Goal: Task Accomplishment & Management: Manage account settings

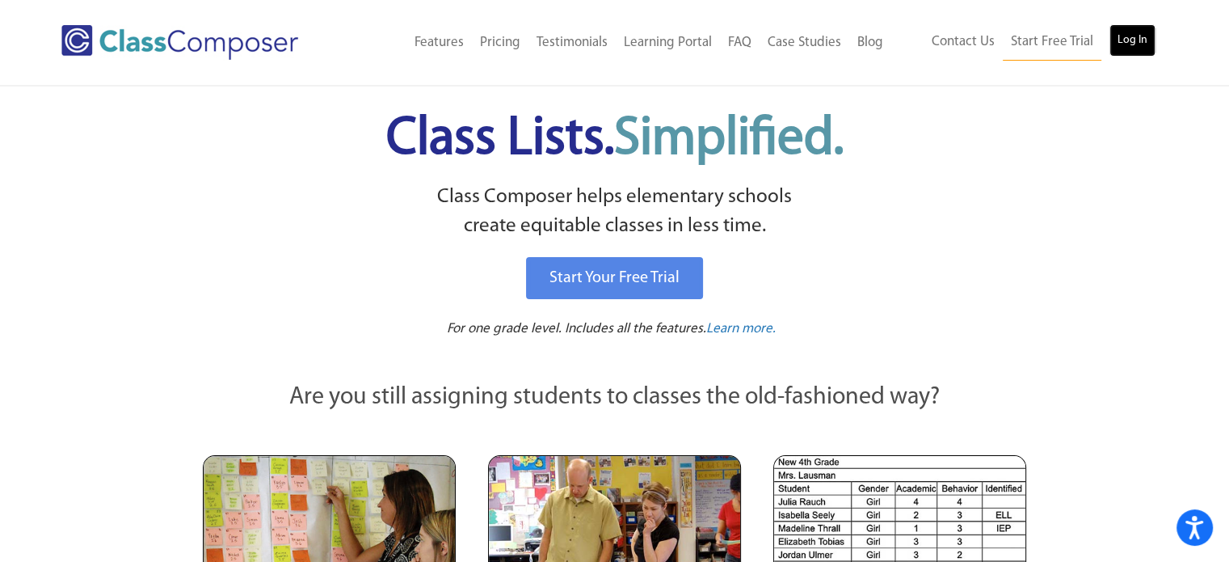
click at [1144, 40] on link "Log In" at bounding box center [1132, 40] width 46 height 32
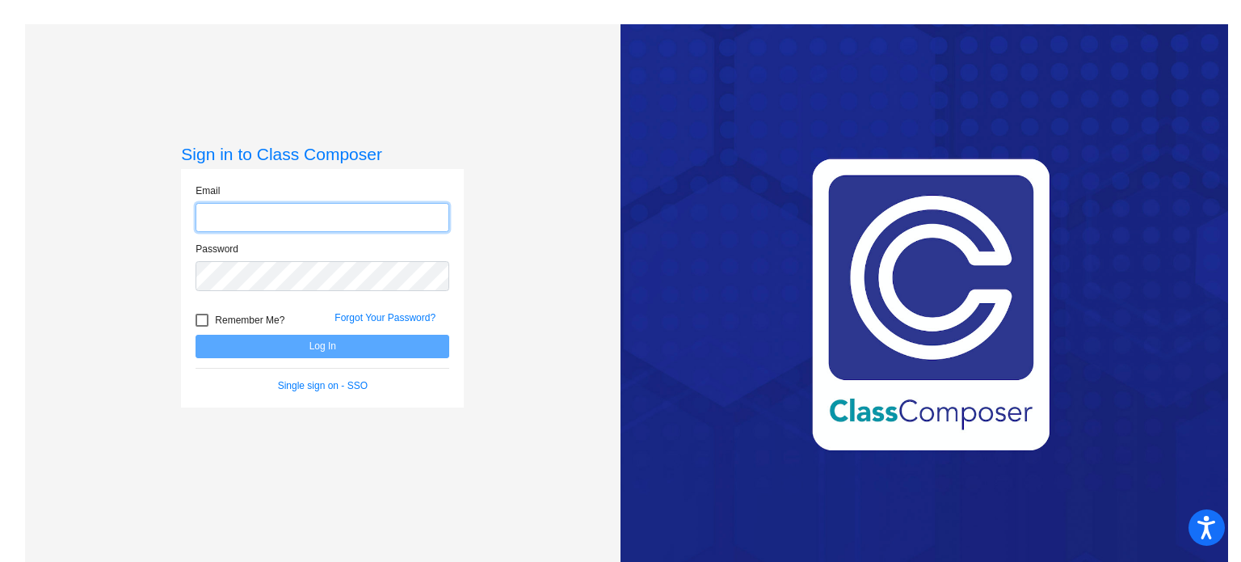
type input "[EMAIL_ADDRESS][DOMAIN_NAME]"
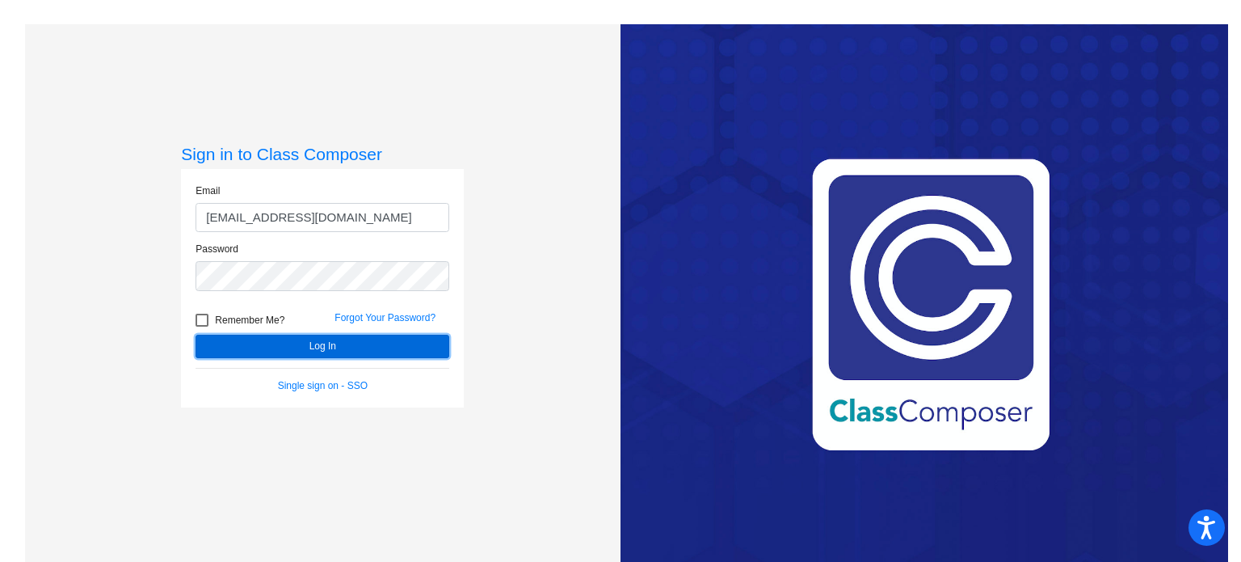
click at [219, 339] on button "Log In" at bounding box center [323, 345] width 254 height 23
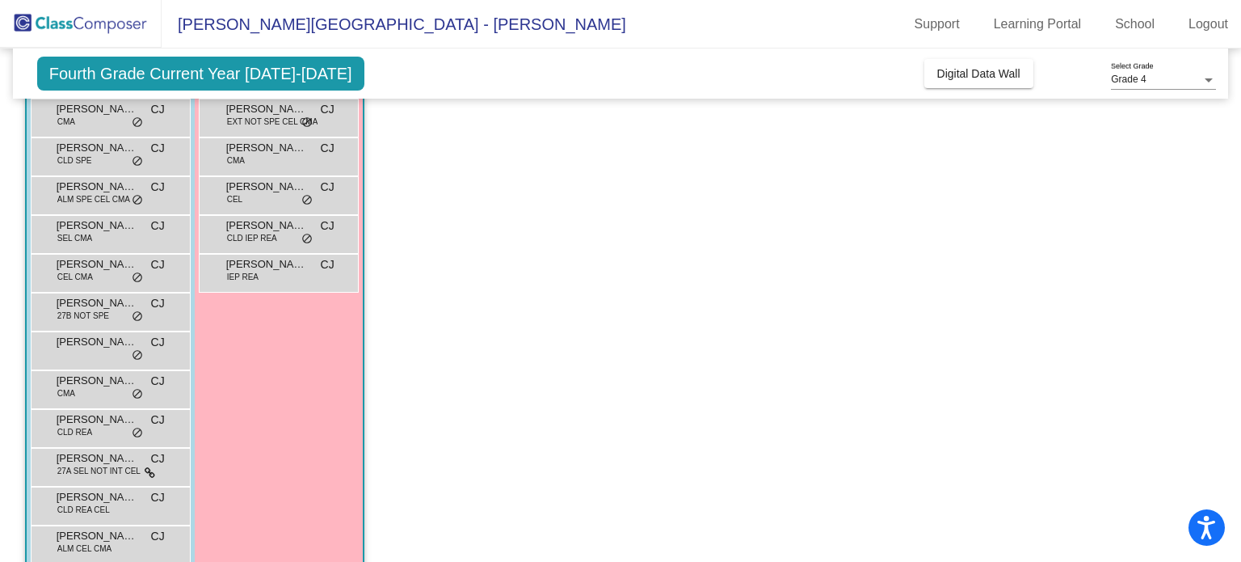
scroll to position [420, 0]
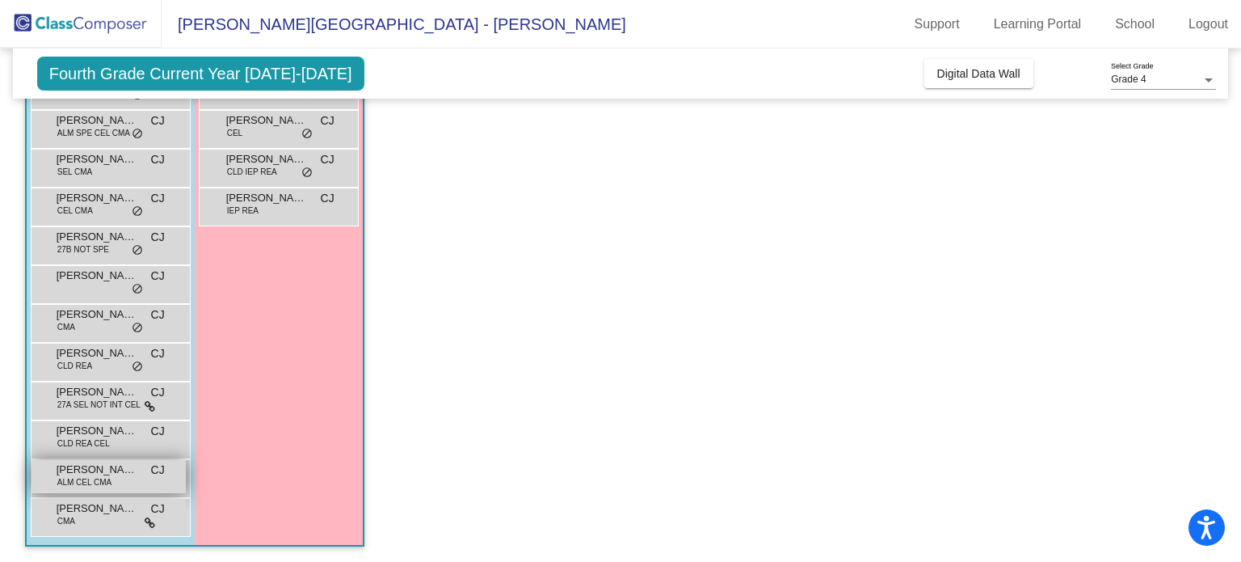
click at [96, 473] on span "[PERSON_NAME]" at bounding box center [97, 469] width 81 height 16
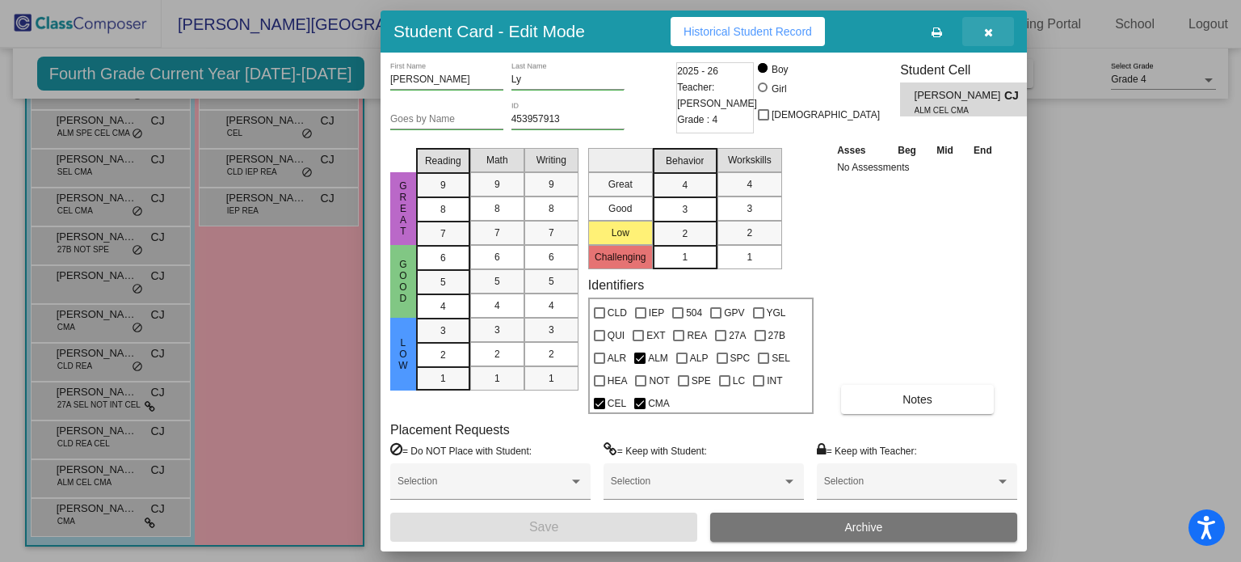
click at [986, 32] on icon "button" at bounding box center [988, 32] width 9 height 11
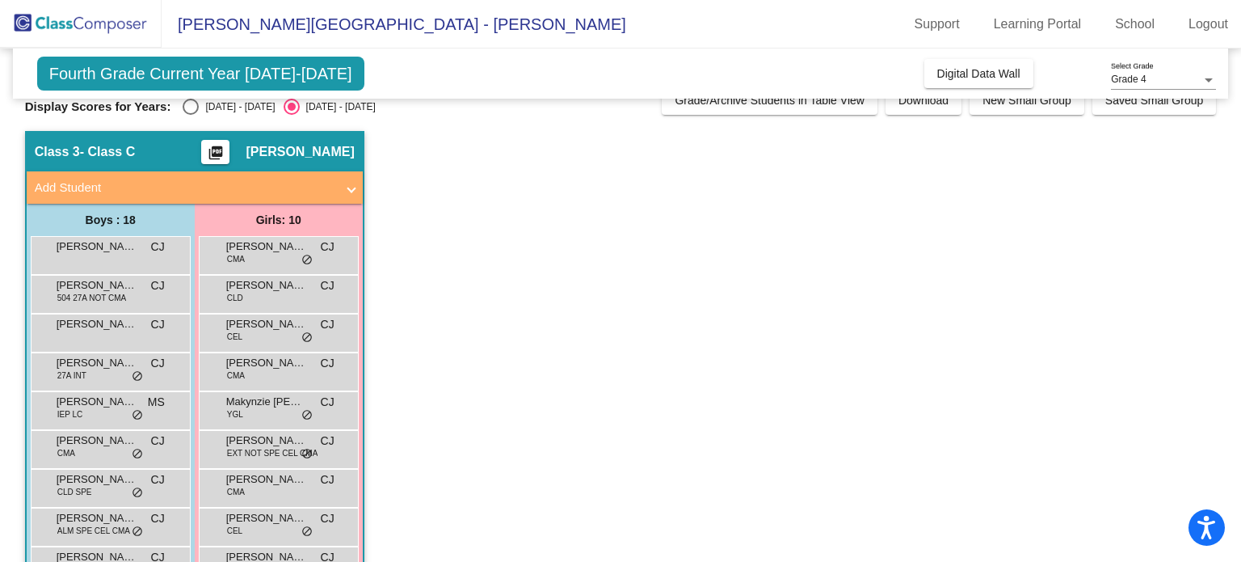
scroll to position [24, 0]
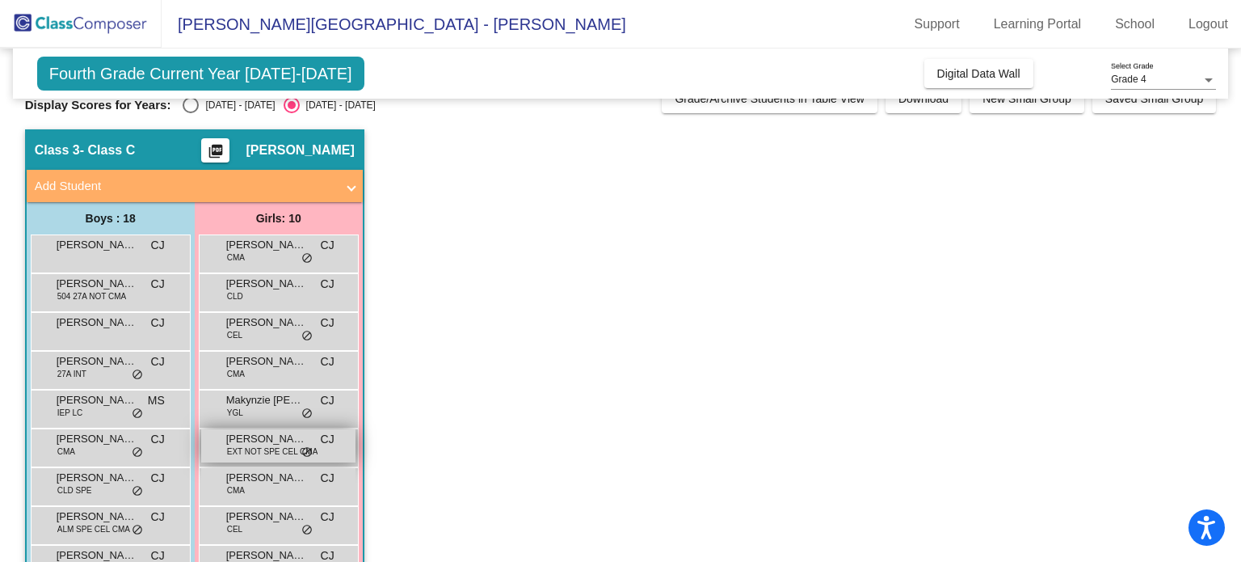
click at [259, 445] on span "EXT NOT SPE CEL CMA" at bounding box center [272, 451] width 91 height 12
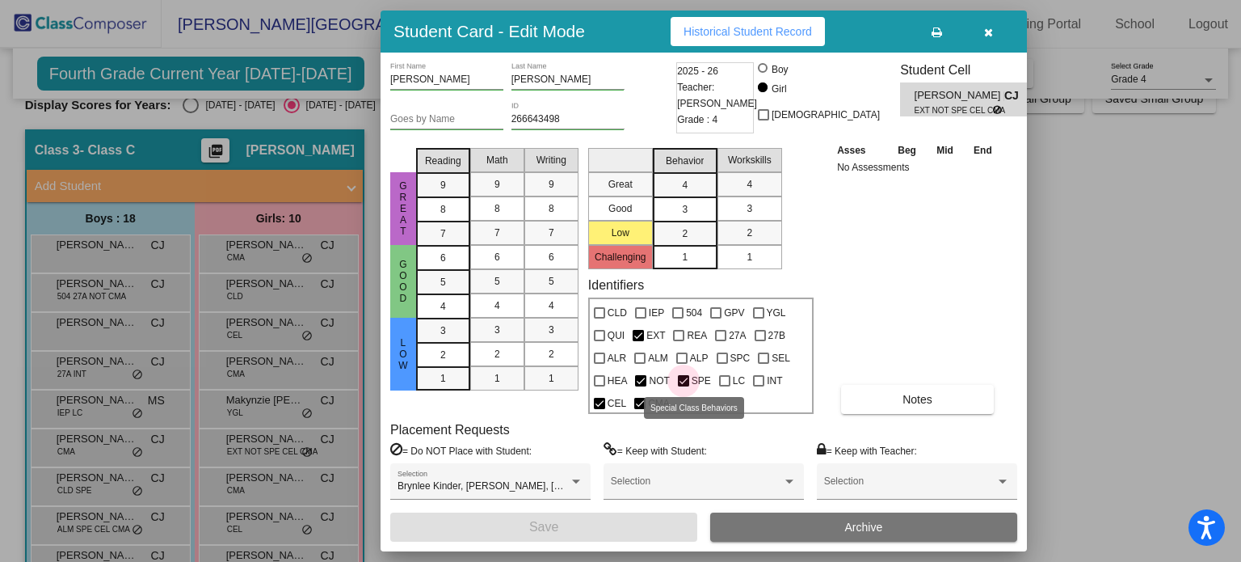
click at [698, 381] on span "SPE" at bounding box center [701, 380] width 19 height 19
click at [684, 386] on input "SPE" at bounding box center [683, 386] width 1 height 1
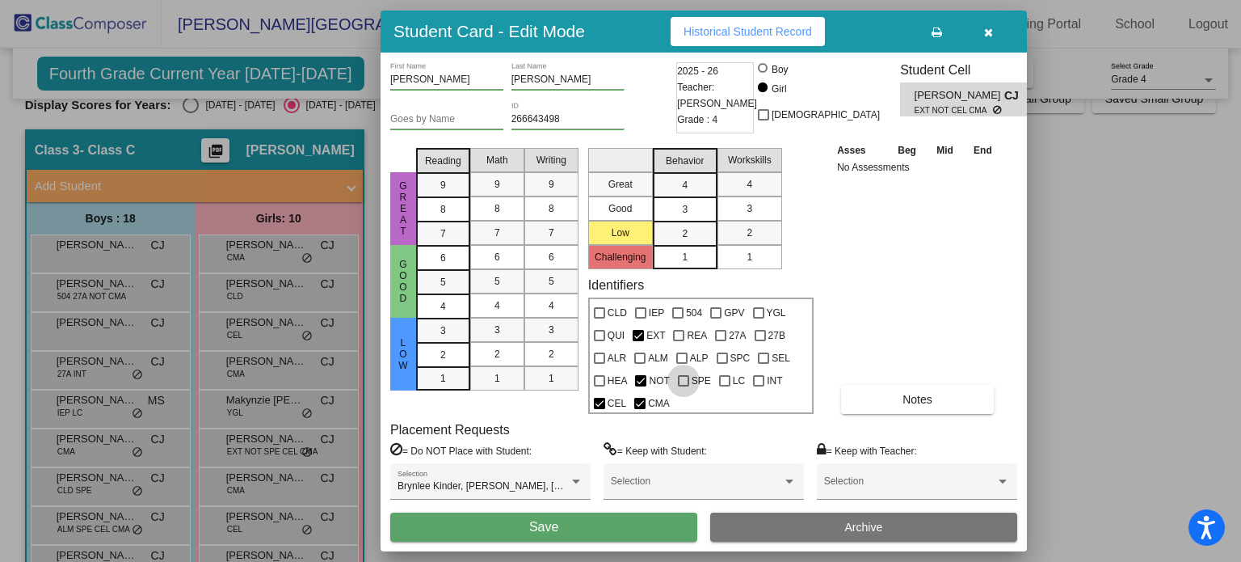
click at [698, 381] on span "SPE" at bounding box center [701, 380] width 19 height 19
click at [684, 386] on input "SPE" at bounding box center [683, 386] width 1 height 1
checkbox input "true"
click at [892, 403] on button "Notes" at bounding box center [917, 399] width 153 height 29
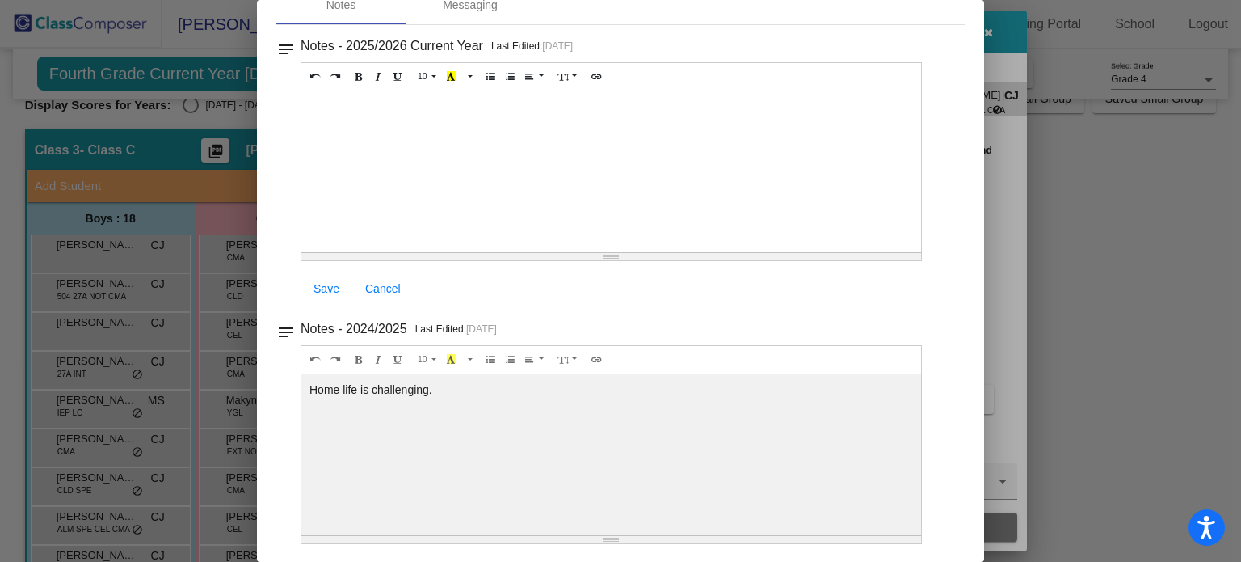
scroll to position [0, 0]
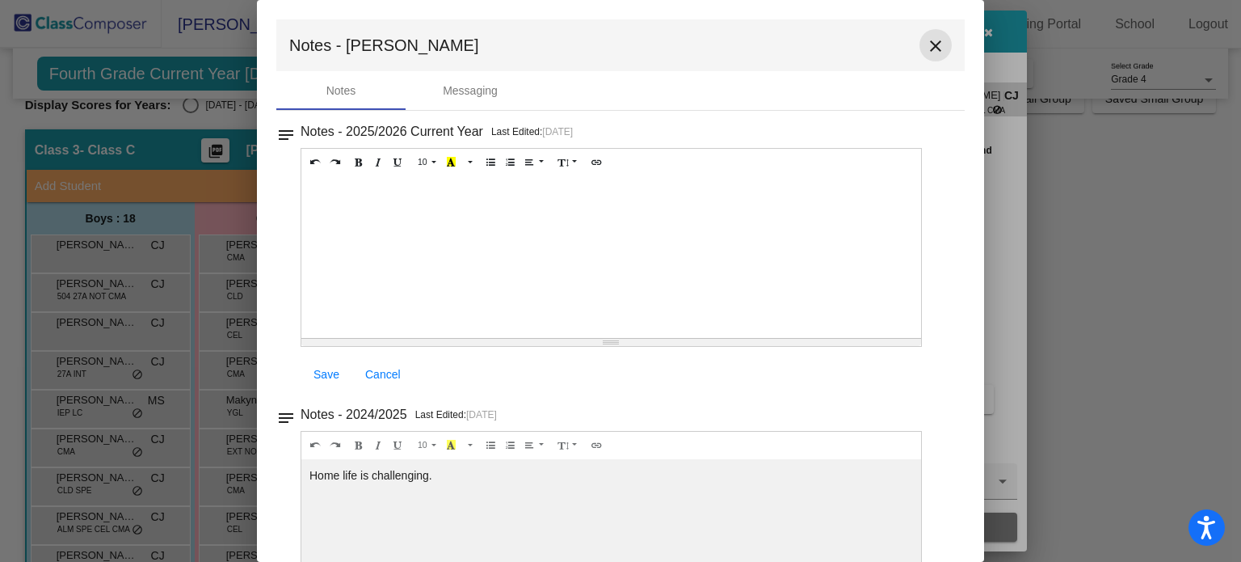
click at [926, 47] on mat-icon "close" at bounding box center [935, 45] width 19 height 19
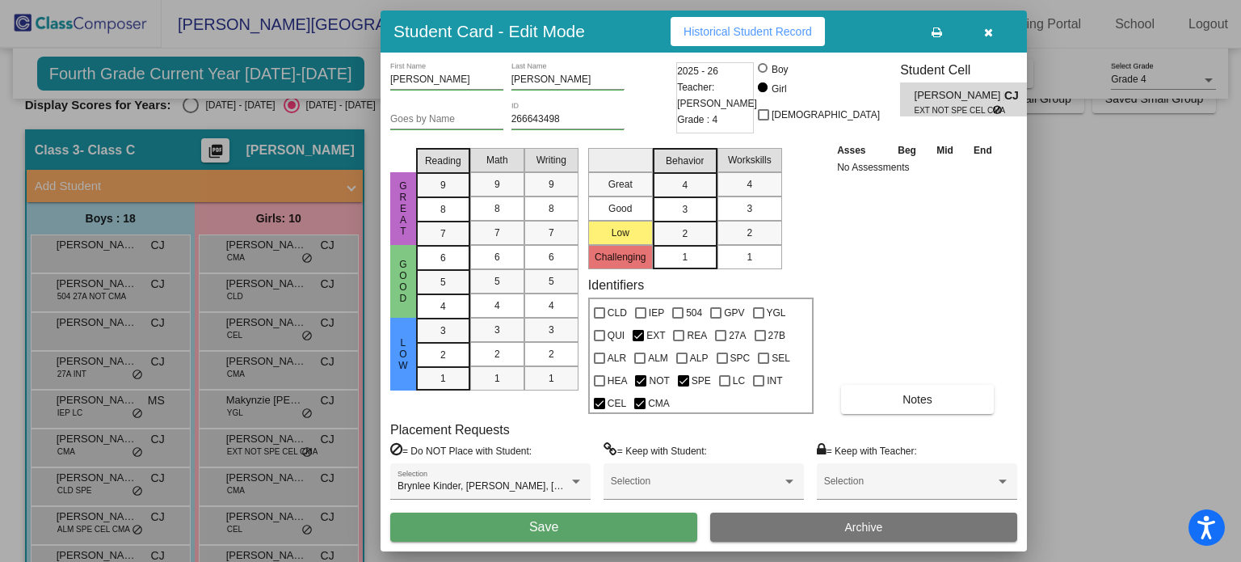
click at [984, 32] on icon "button" at bounding box center [988, 32] width 9 height 11
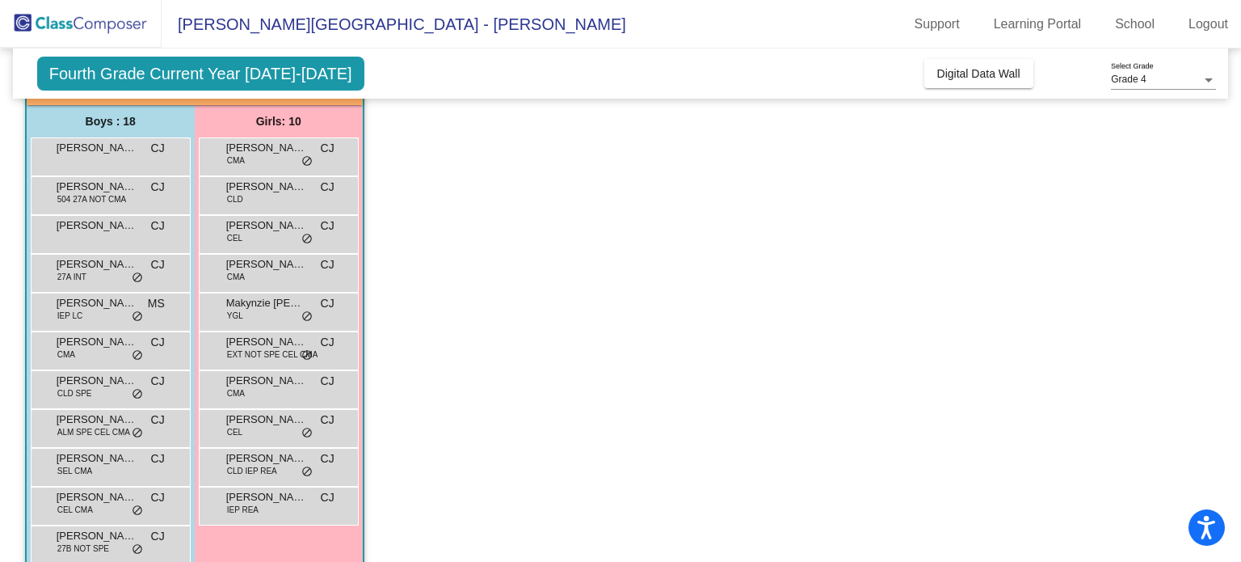
scroll to position [141, 0]
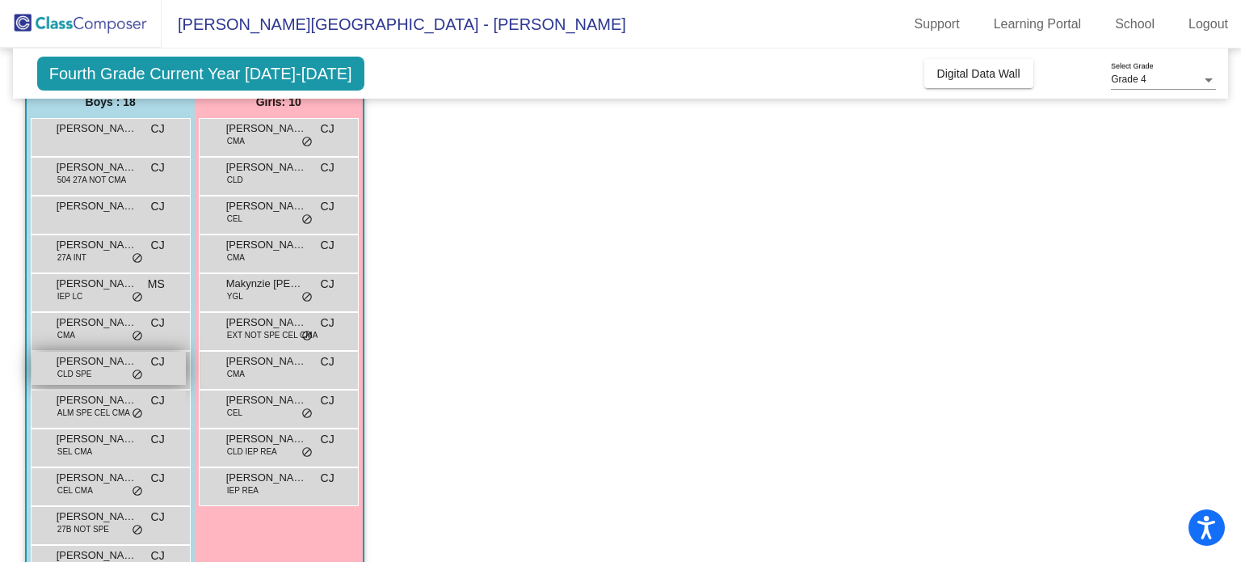
click at [97, 367] on span "Henry Trevizo Flores" at bounding box center [97, 361] width 81 height 16
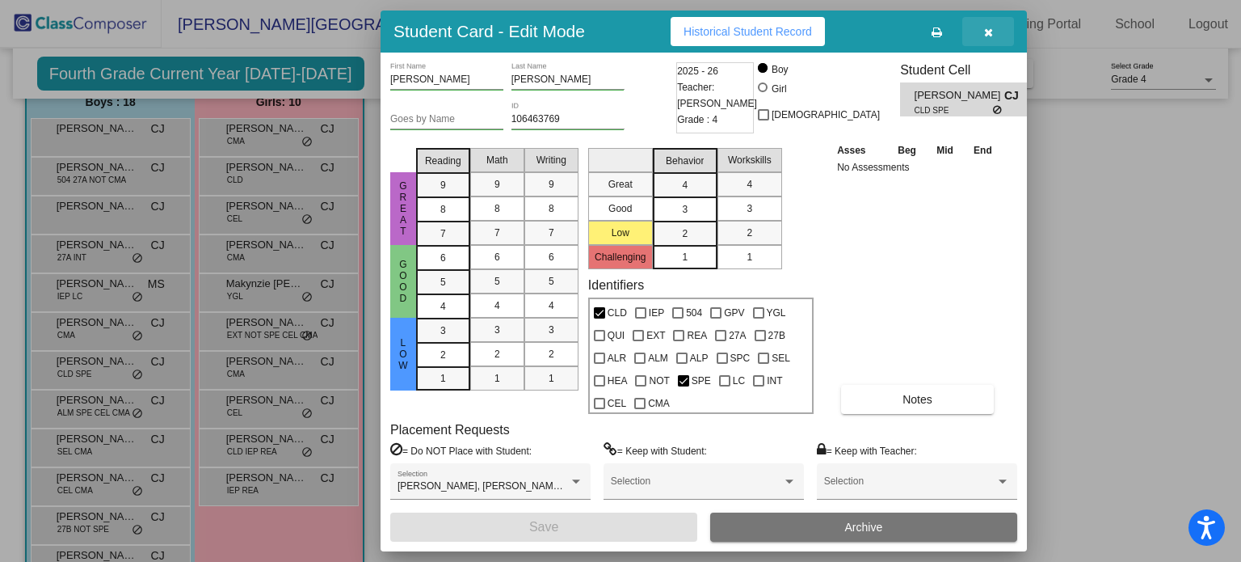
click at [979, 40] on button "button" at bounding box center [988, 31] width 52 height 29
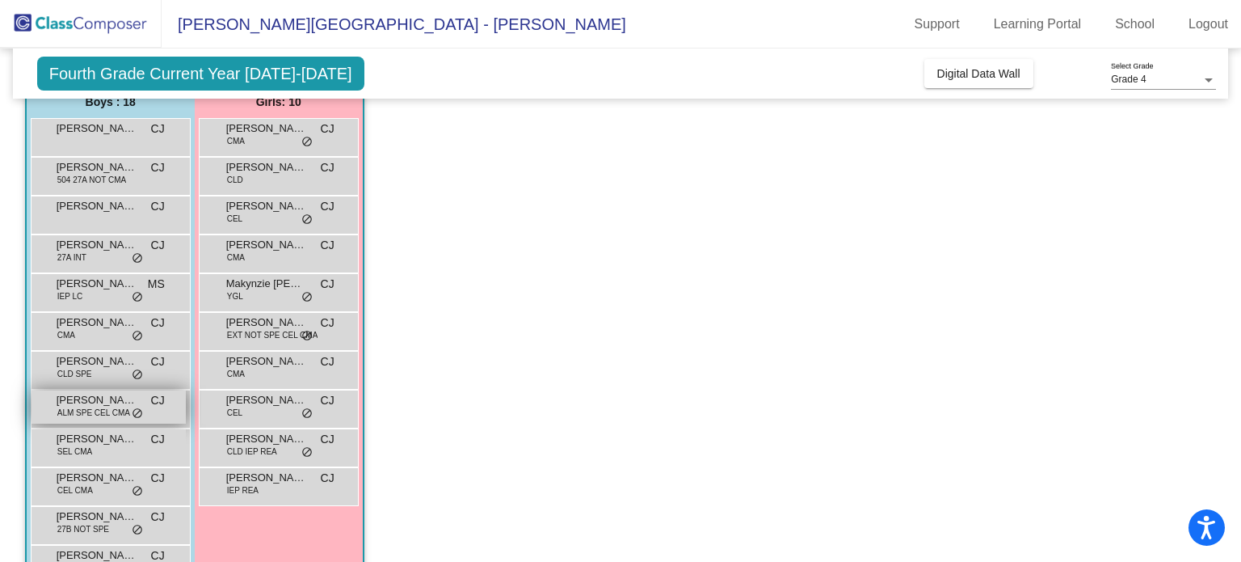
click at [106, 410] on span "ALM SPE CEL CMA" at bounding box center [93, 412] width 73 height 12
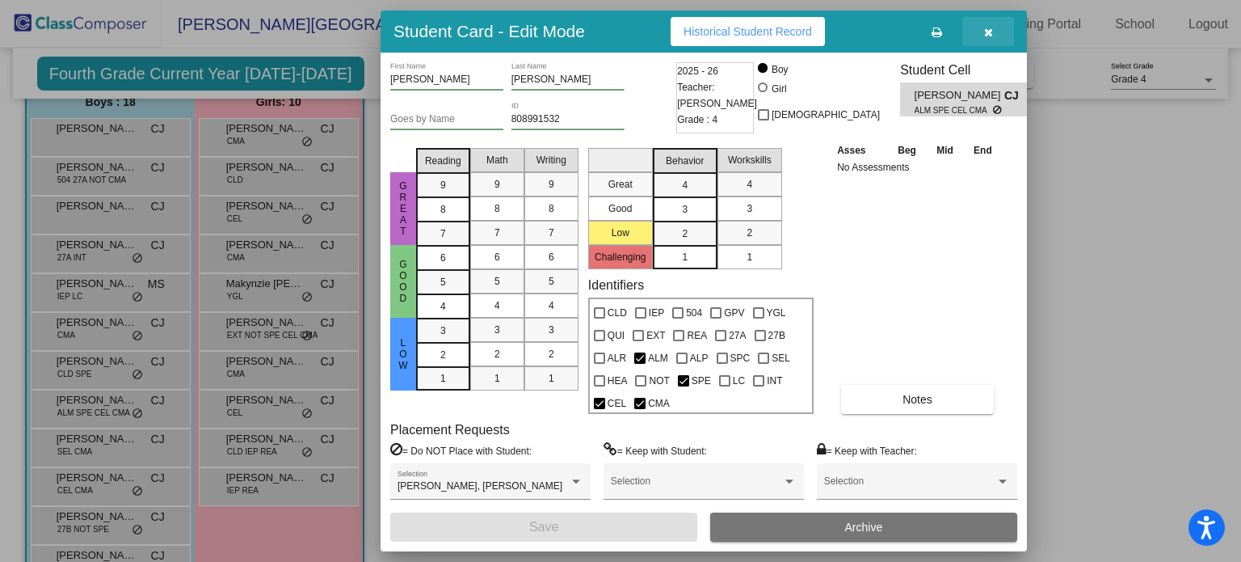
click at [991, 32] on icon "button" at bounding box center [988, 32] width 9 height 11
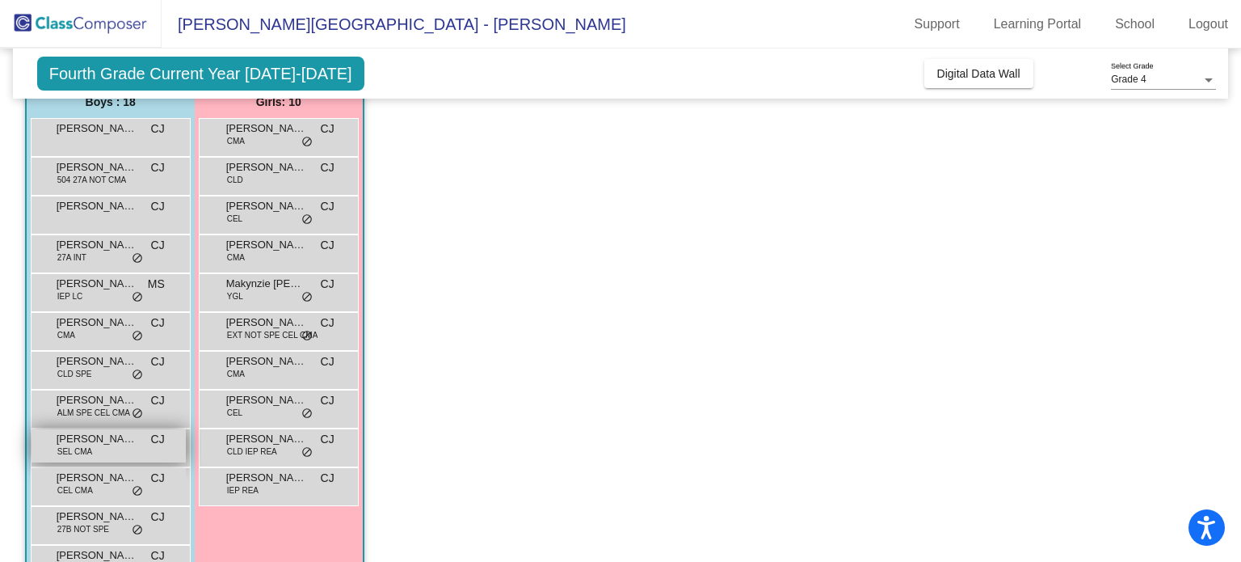
click at [111, 433] on span "Jacob Vandervegt" at bounding box center [97, 439] width 81 height 16
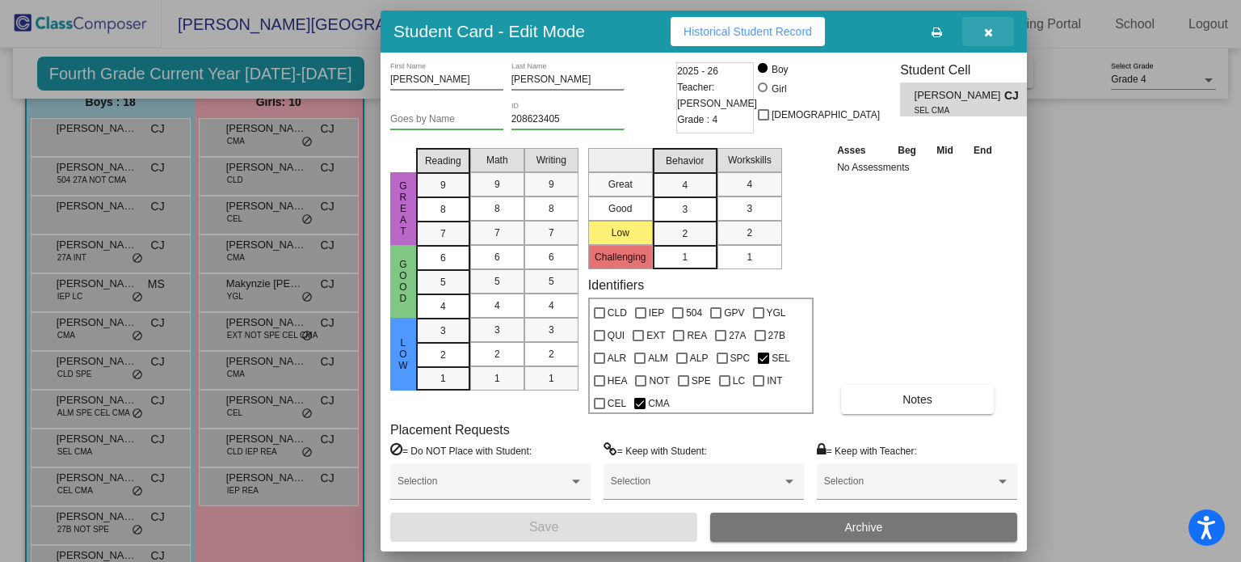
click at [987, 27] on icon "button" at bounding box center [988, 32] width 9 height 11
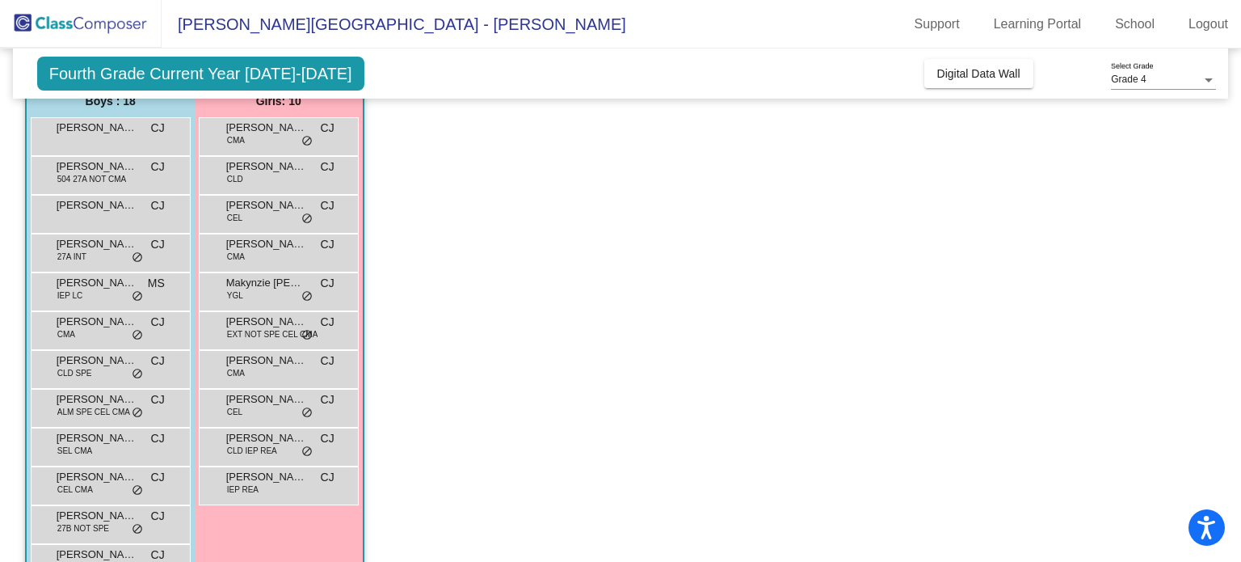
scroll to position [0, 0]
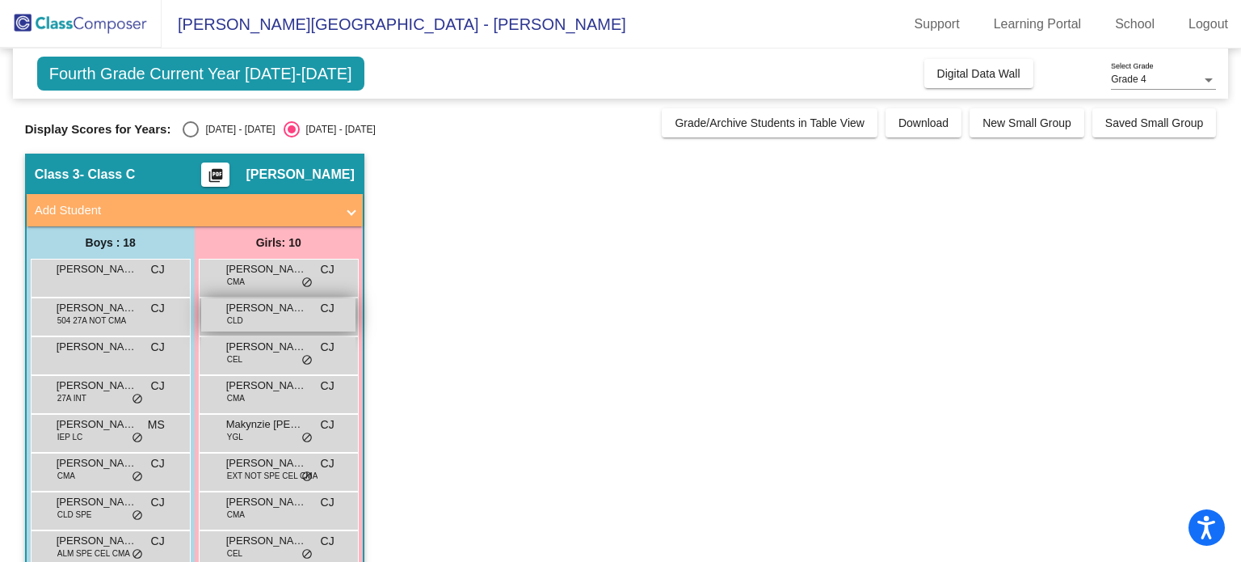
click at [248, 322] on div "Camila Hernandez CLD CJ lock do_not_disturb_alt" at bounding box center [278, 314] width 154 height 33
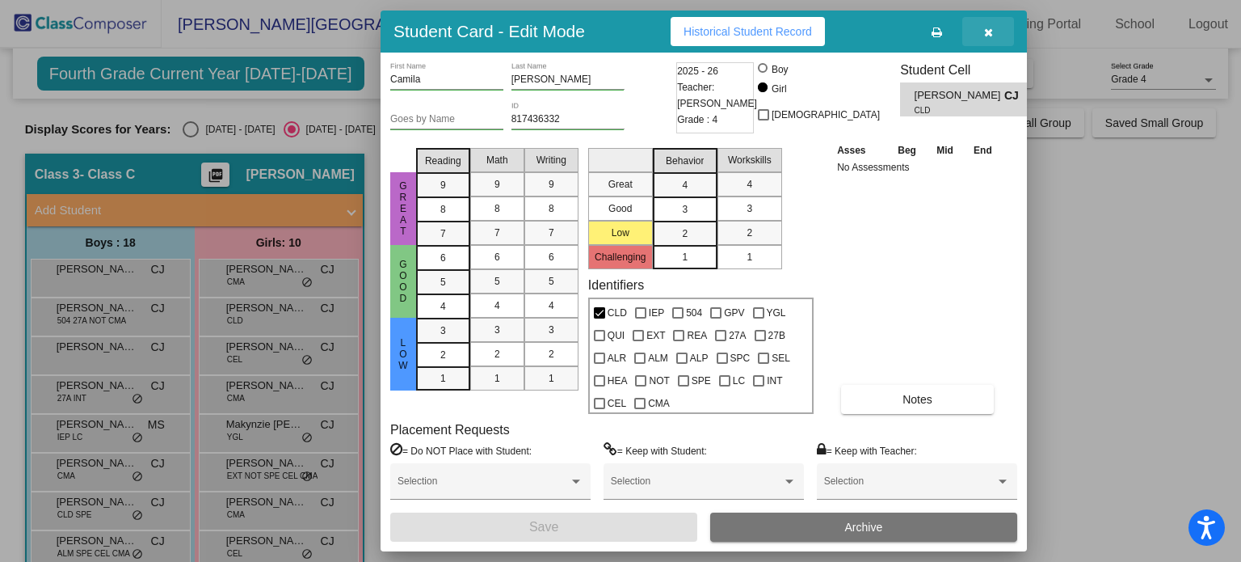
click at [1003, 25] on button "button" at bounding box center [988, 31] width 52 height 29
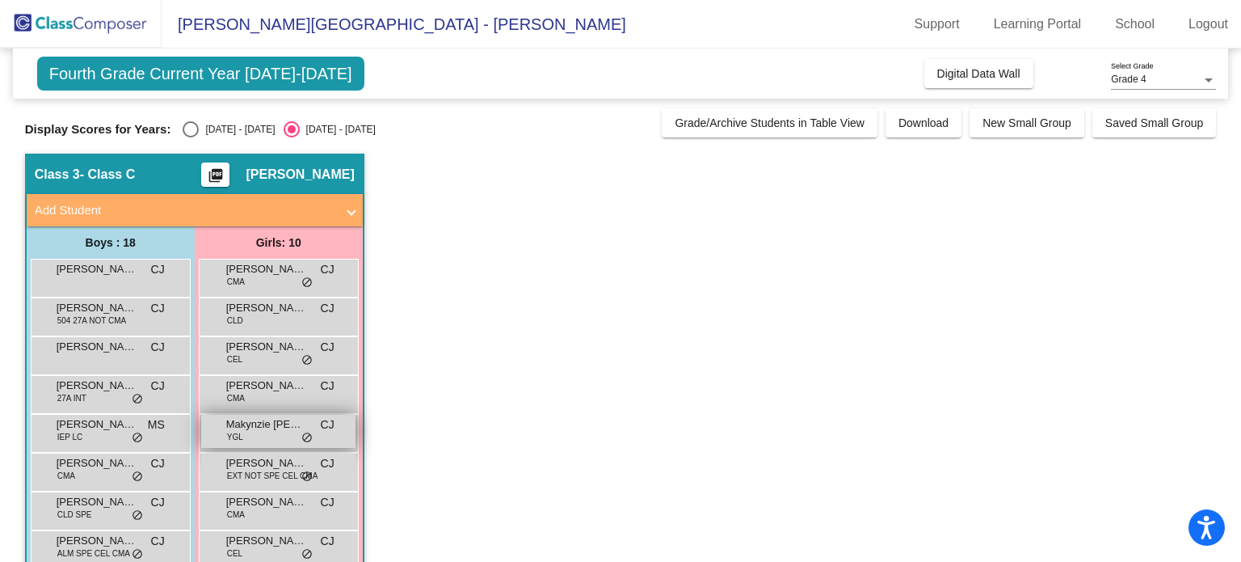
click at [268, 423] on span "Makynzie Donner" at bounding box center [266, 424] width 81 height 16
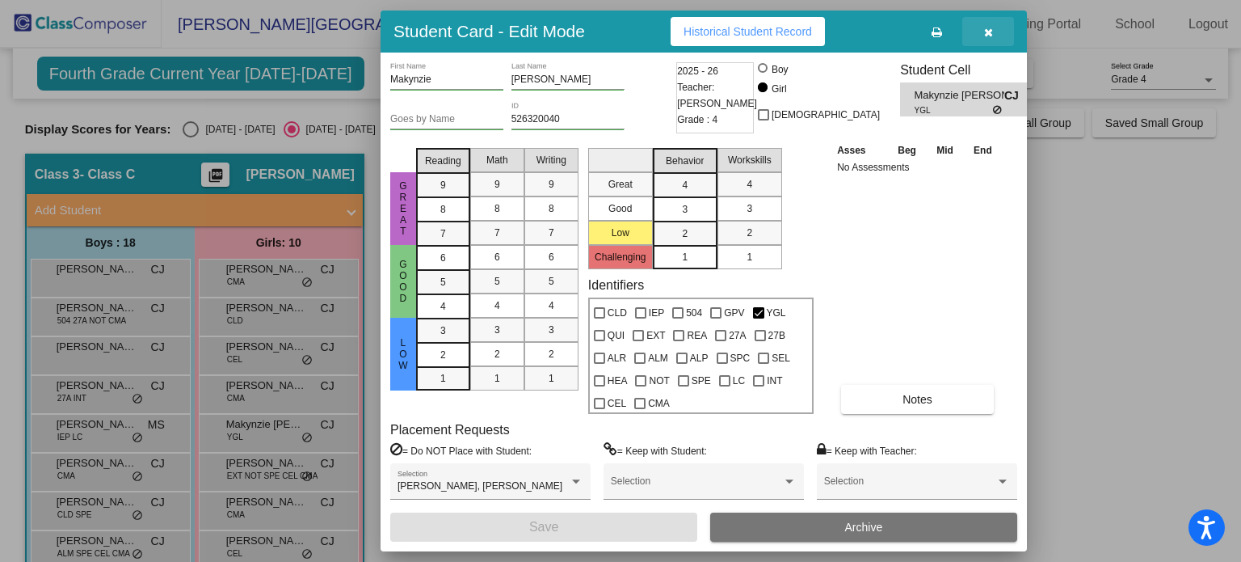
click at [989, 31] on icon "button" at bounding box center [988, 32] width 9 height 11
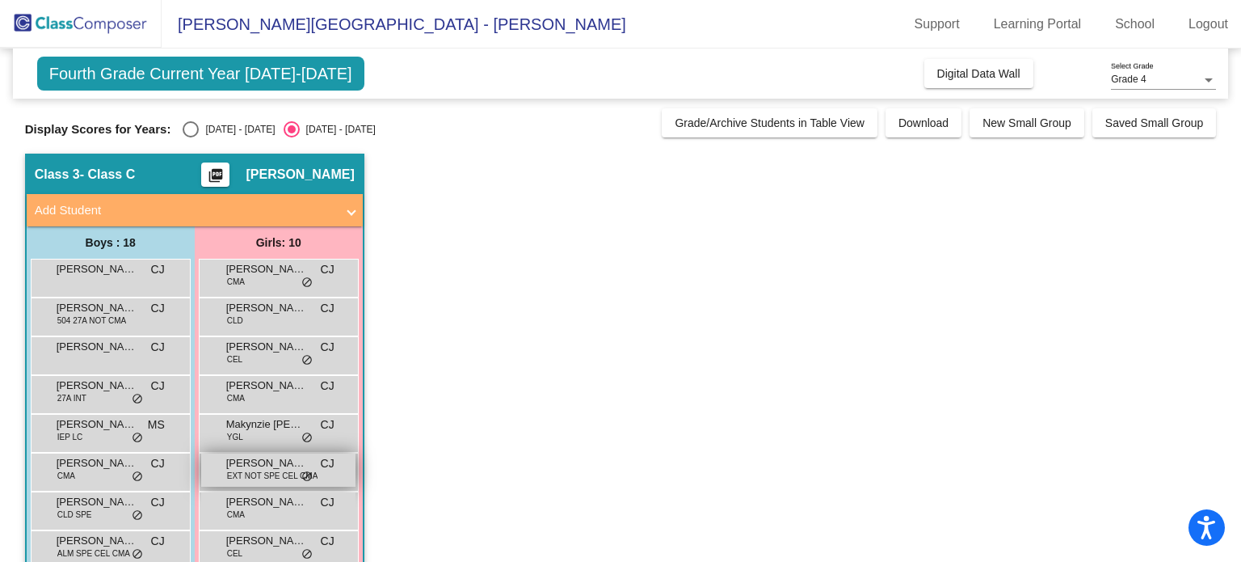
click at [262, 462] on span "Mckenna Christensen" at bounding box center [266, 463] width 81 height 16
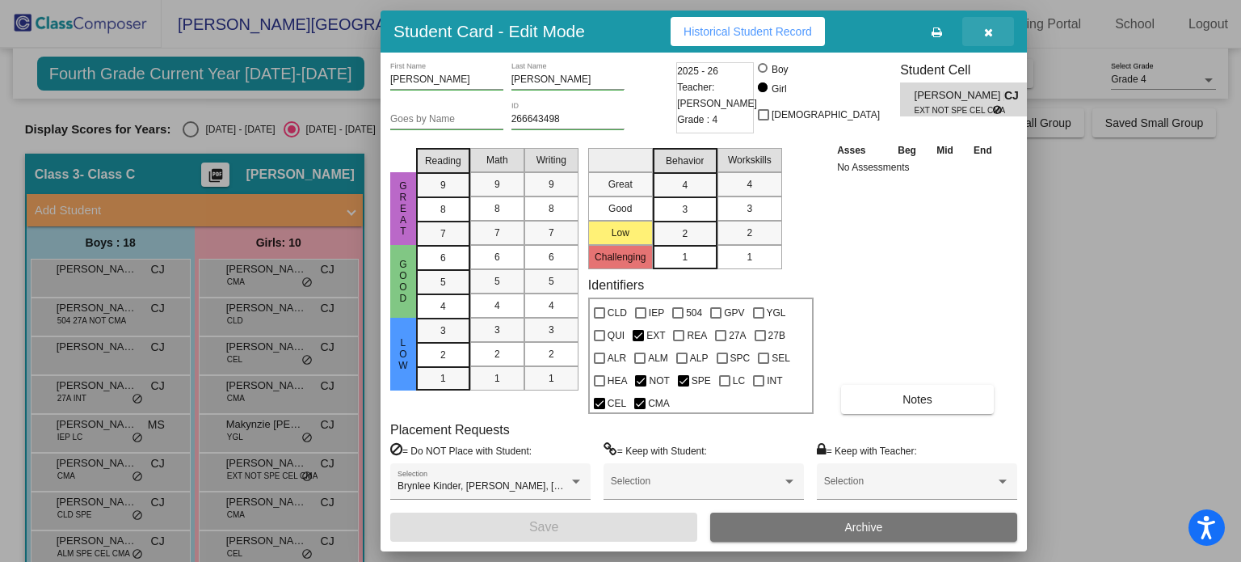
click at [991, 29] on icon "button" at bounding box center [988, 32] width 9 height 11
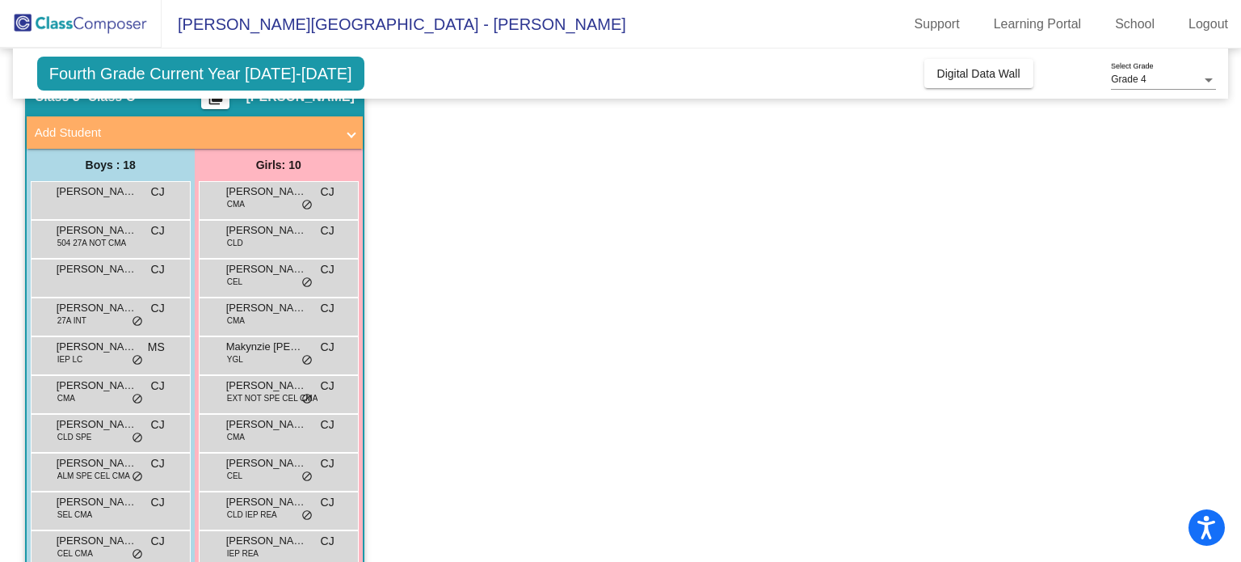
scroll to position [87, 0]
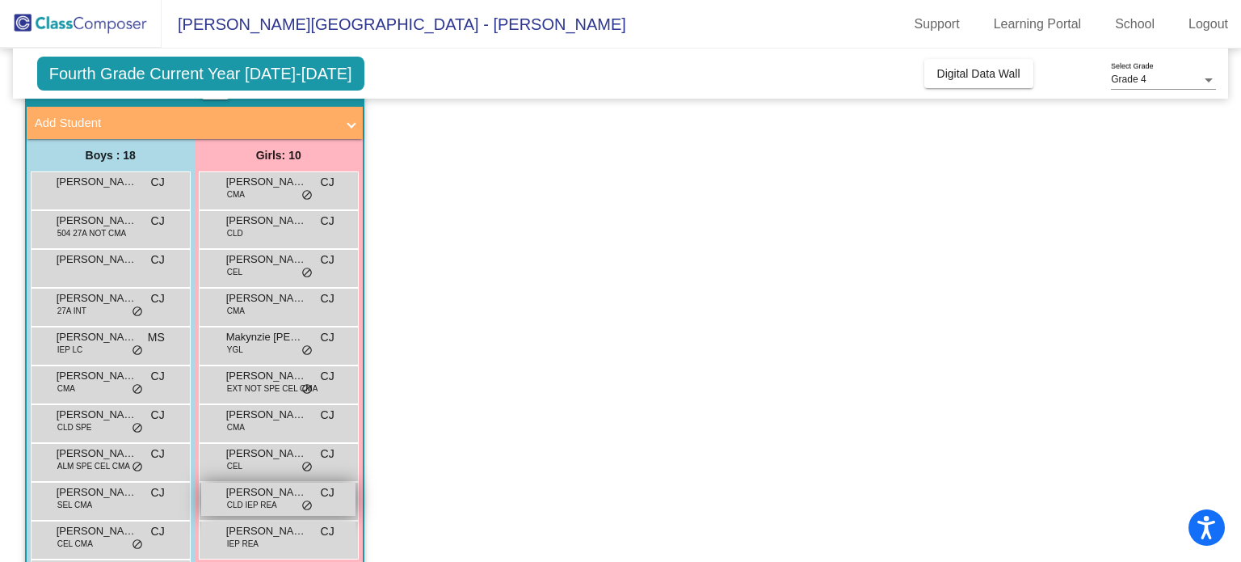
click at [267, 490] on span "Victoria Boyadzhieva" at bounding box center [266, 492] width 81 height 16
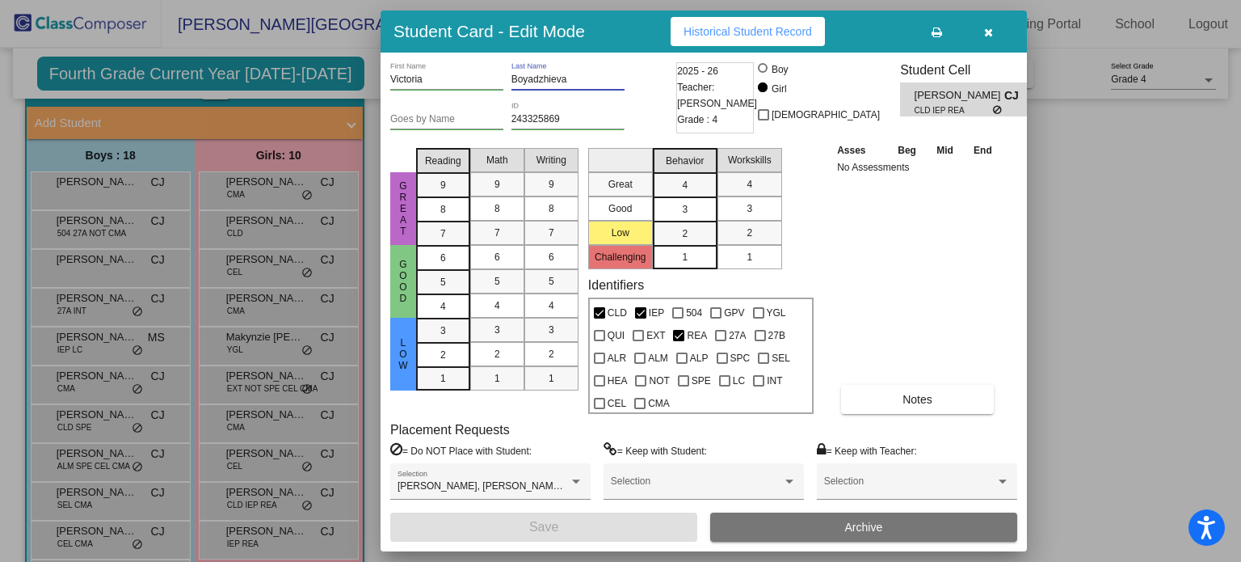
drag, startPoint x: 570, startPoint y: 77, endPoint x: 510, endPoint y: 80, distance: 60.7
click at [510, 80] on div "Victoria First Name Boyadzhieva Last Name" at bounding box center [531, 82] width 282 height 40
click at [984, 29] on icon "button" at bounding box center [988, 32] width 9 height 11
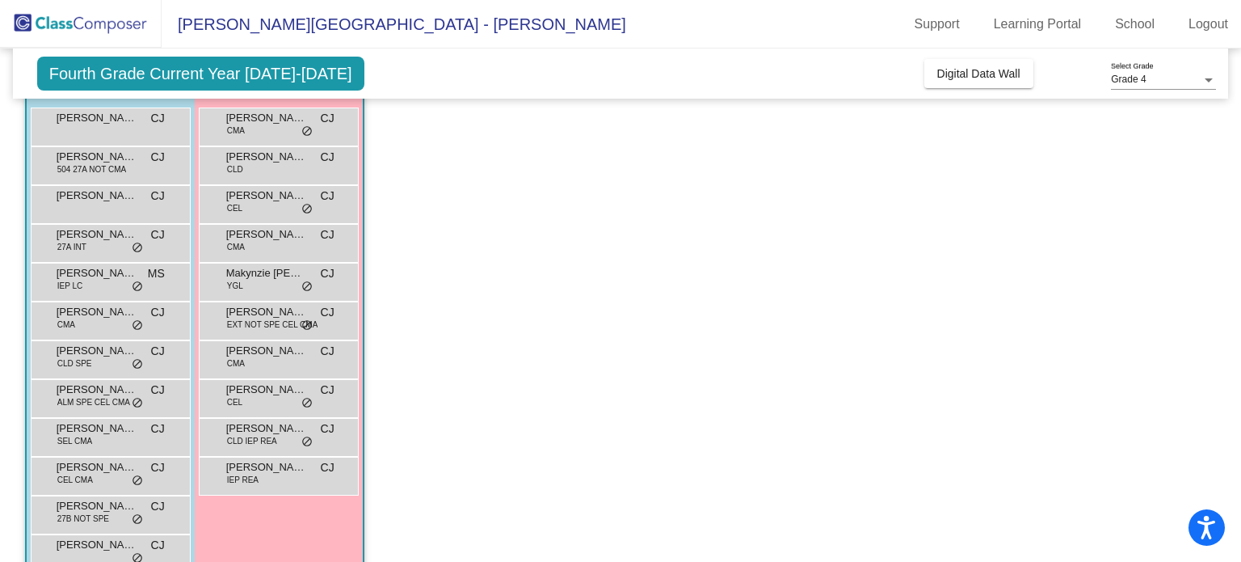
scroll to position [162, 0]
